Goal: Task Accomplishment & Management: Manage account settings

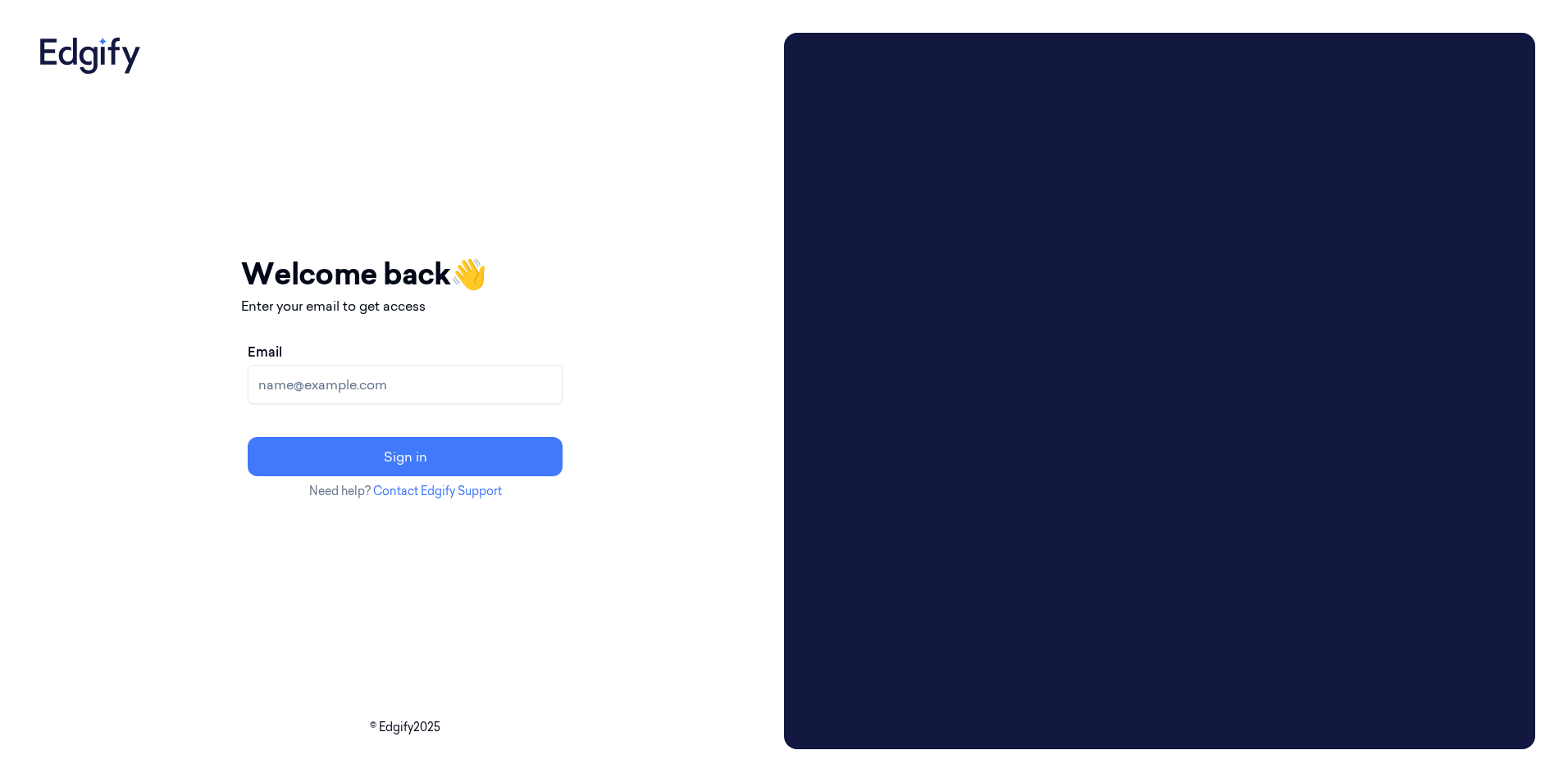
click at [394, 379] on input "Email" at bounding box center [405, 385] width 315 height 40
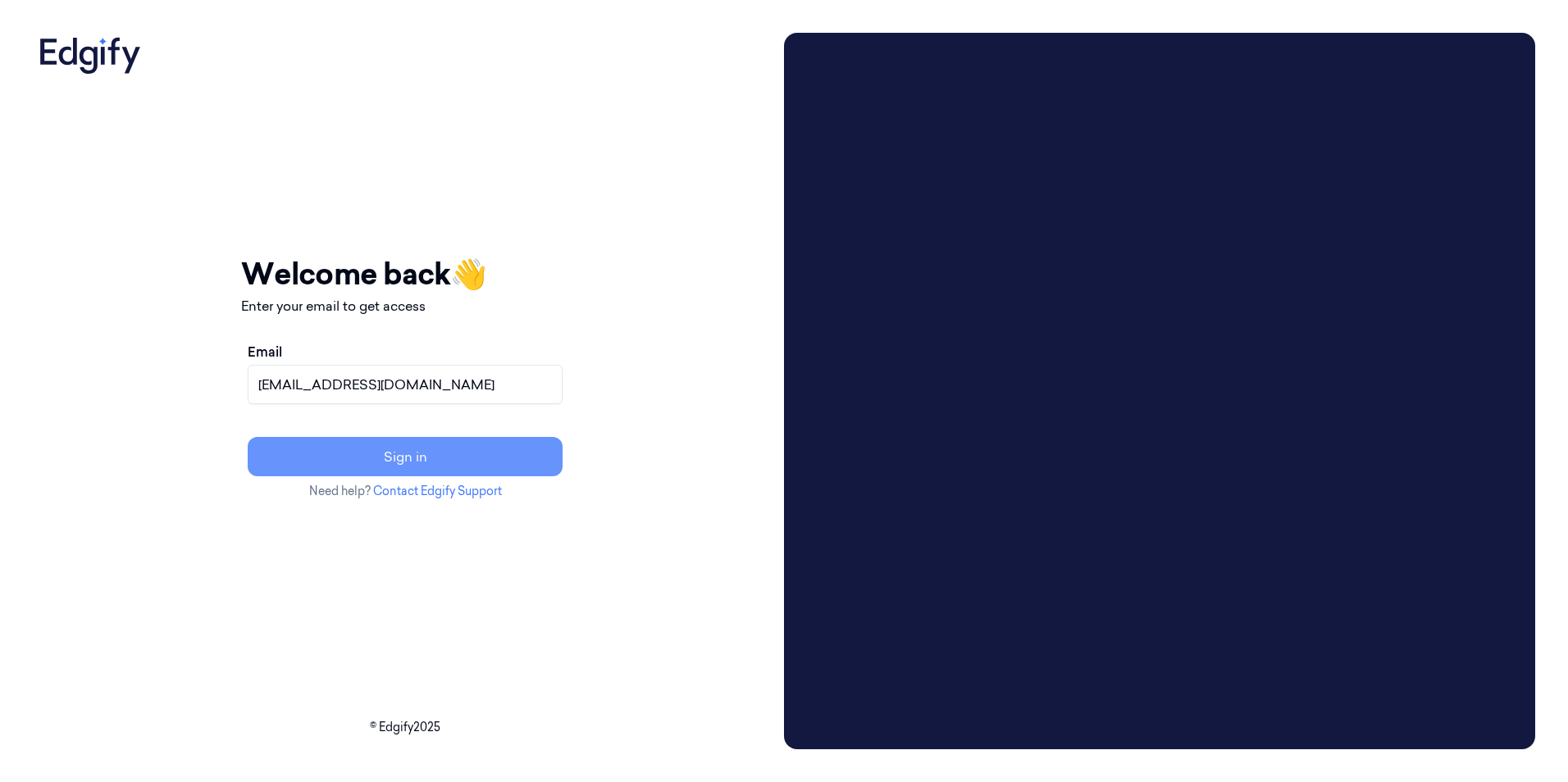
type input "ps1274@zebra.com"
click at [438, 455] on button "Sign in" at bounding box center [405, 457] width 315 height 40
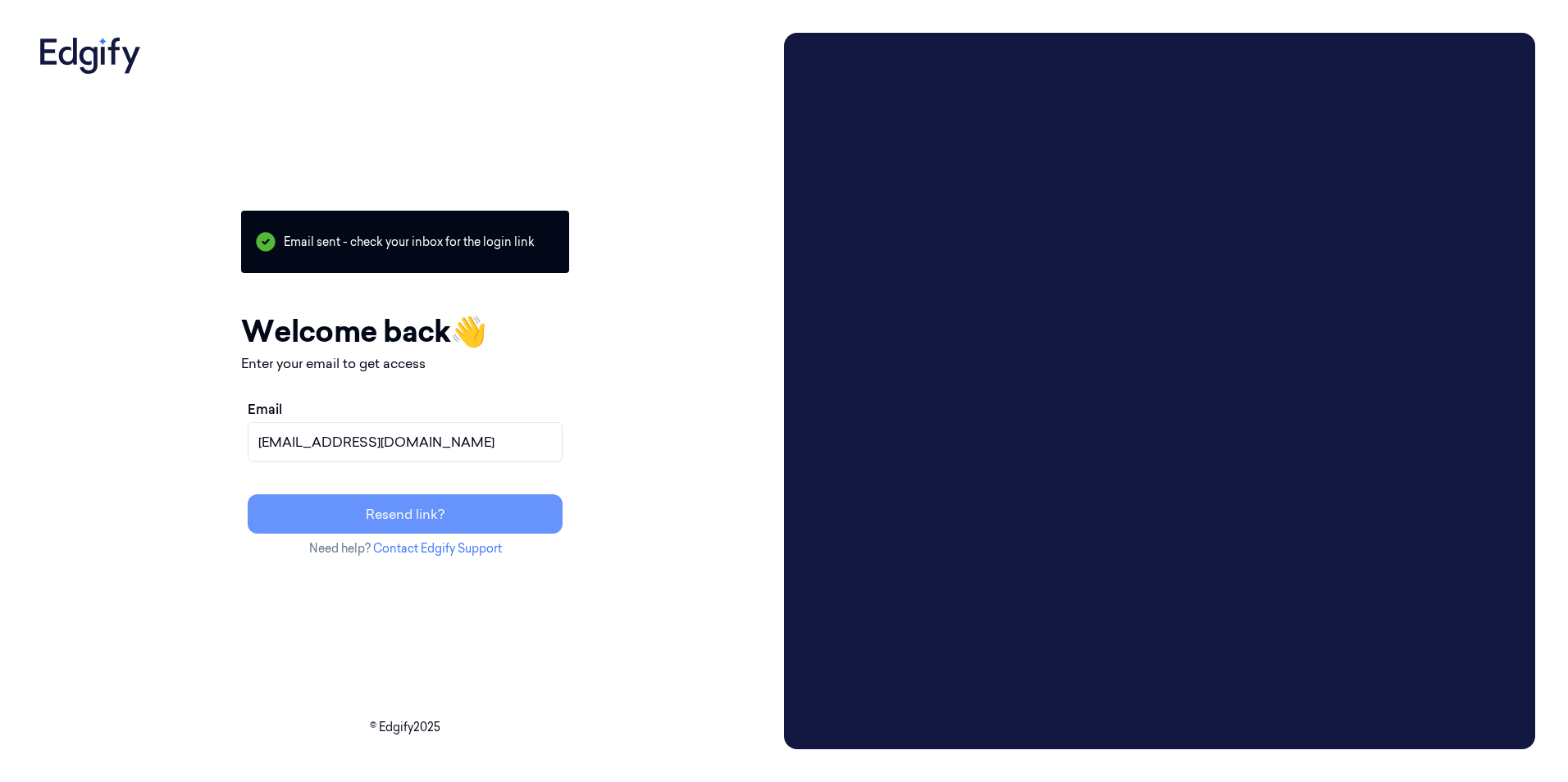
click at [478, 513] on button "Resend link?" at bounding box center [405, 514] width 315 height 40
click at [441, 447] on input "ps1274@zebra.com" at bounding box center [405, 442] width 315 height 40
click at [415, 505] on button "Resend link?" at bounding box center [405, 514] width 315 height 40
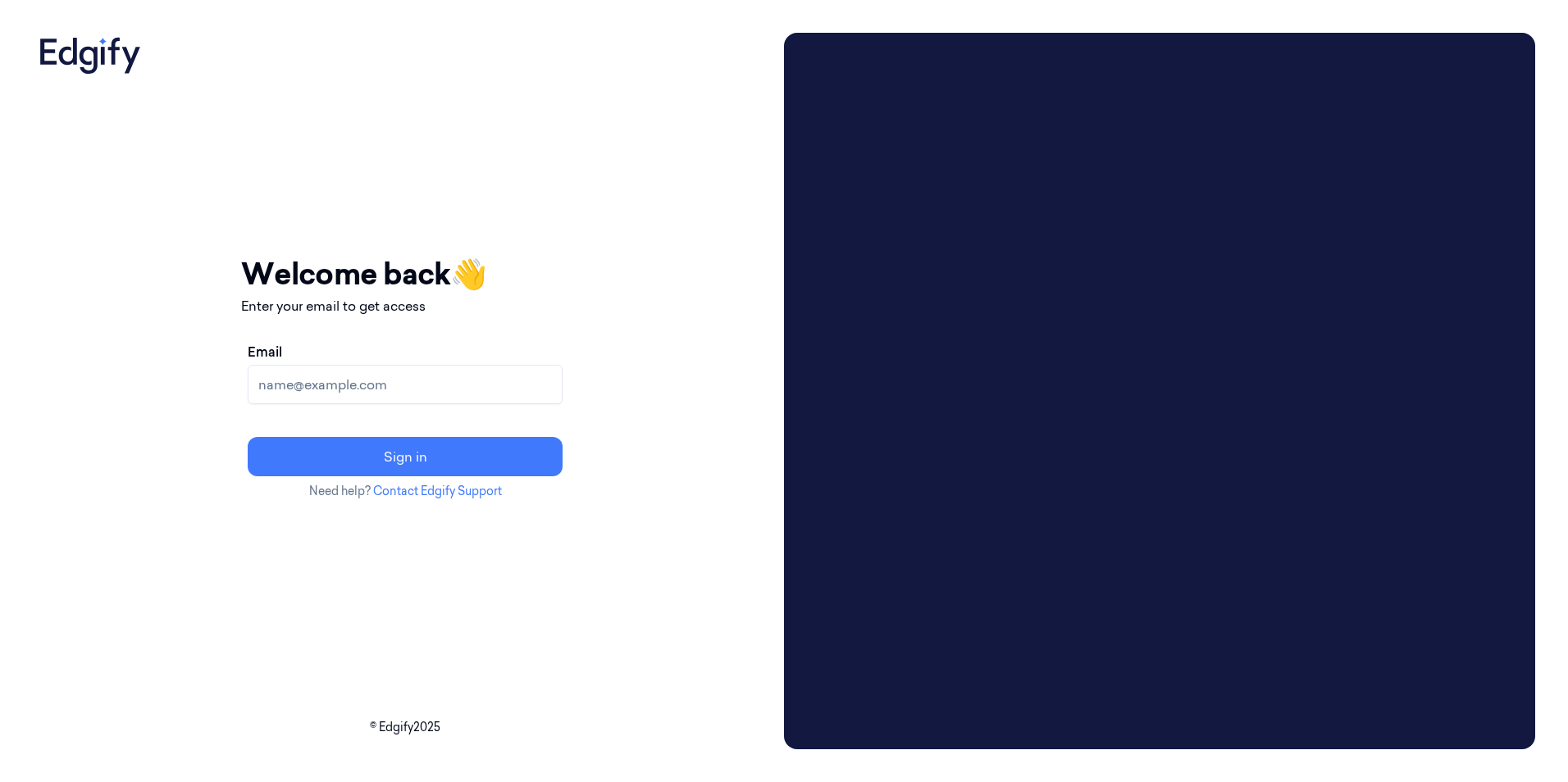
click at [666, 215] on div "Your session expired - please log in again Email sent - check your inbox for th…" at bounding box center [404, 391] width 744 height 717
